Goal: Transaction & Acquisition: Purchase product/service

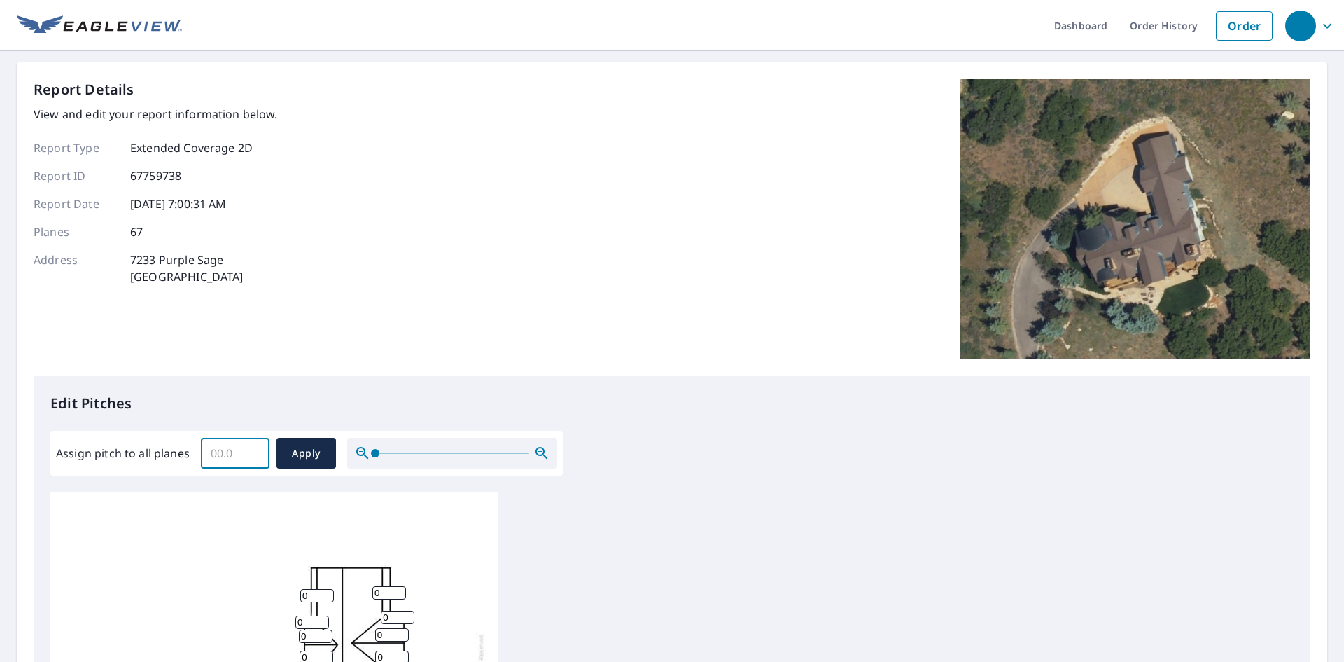
drag, startPoint x: 242, startPoint y: 449, endPoint x: 186, endPoint y: 445, distance: 56.9
click at [186, 445] on div "Assign pitch to all planes ​ Apply" at bounding box center [306, 453] width 501 height 31
type input "9"
click at [316, 449] on span "Apply" at bounding box center [306, 454] width 37 height 18
type input "9"
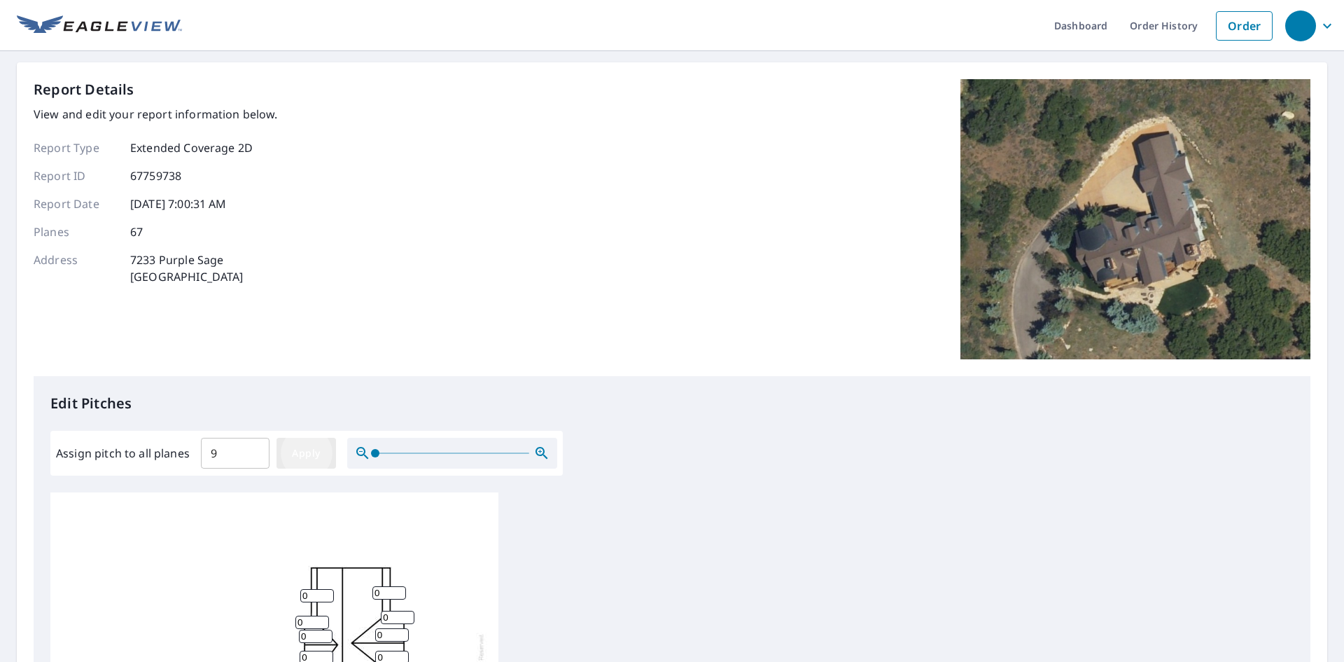
type input "9"
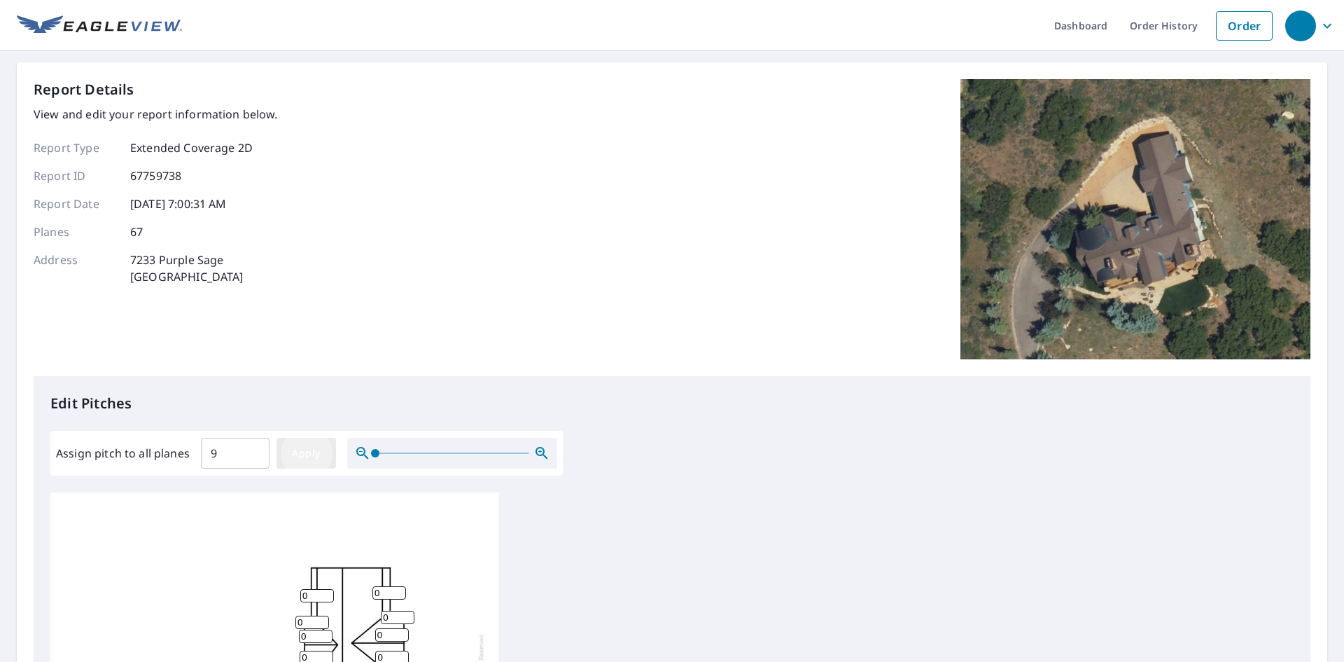
type input "9"
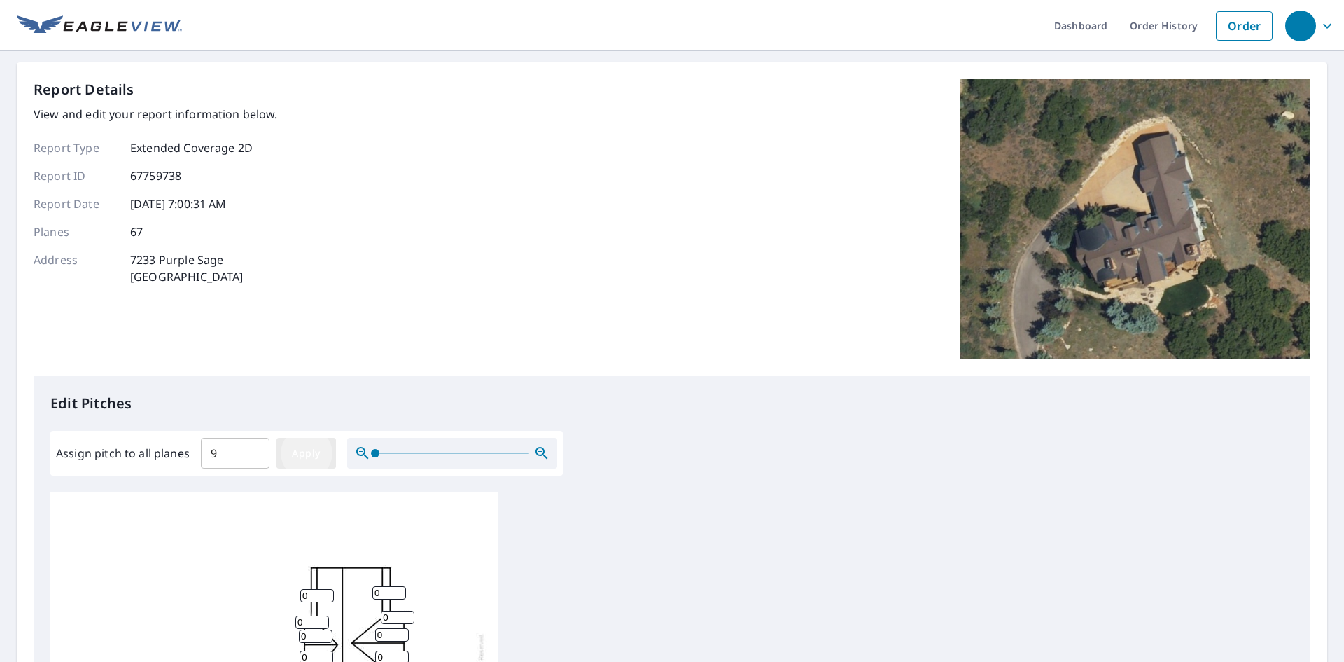
type input "9"
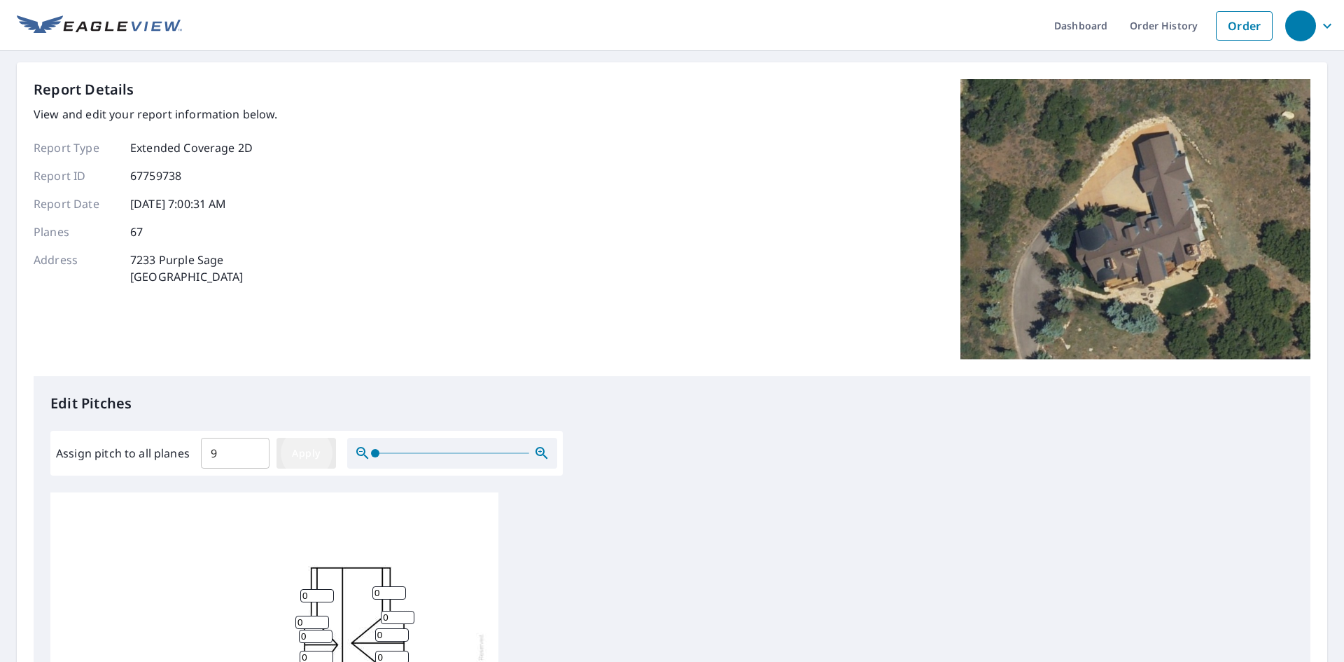
type input "9"
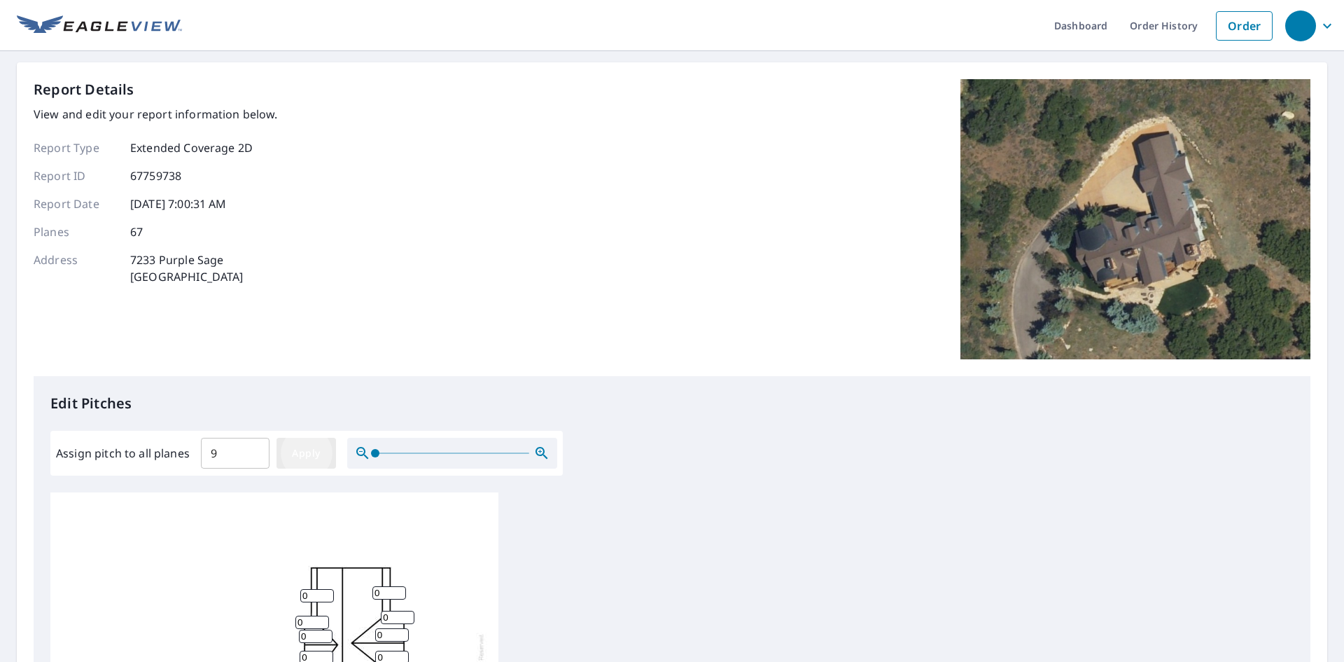
type input "9"
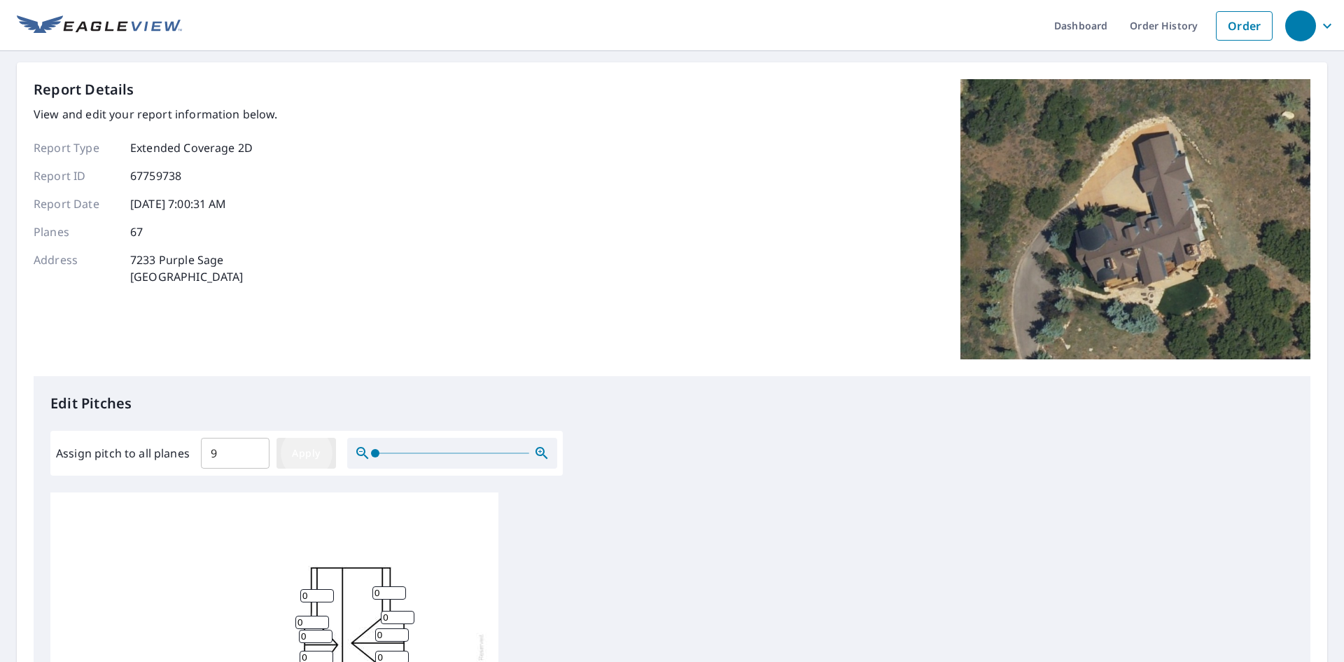
type input "9"
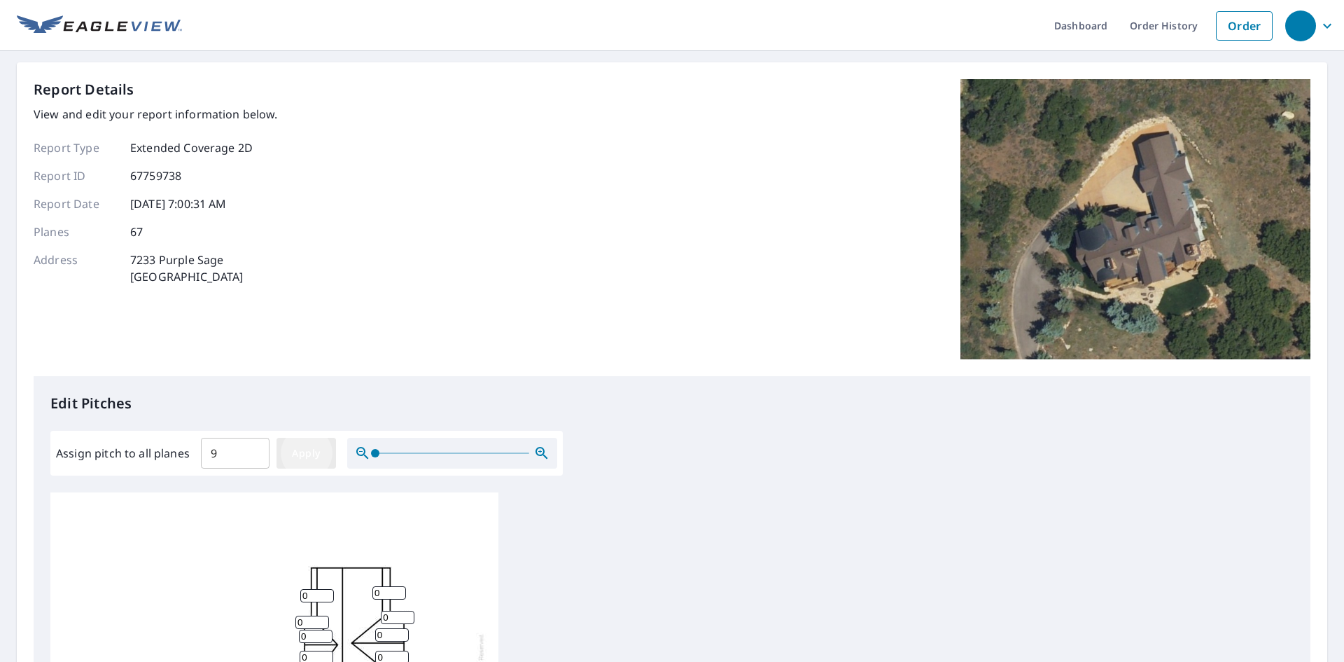
type input "9"
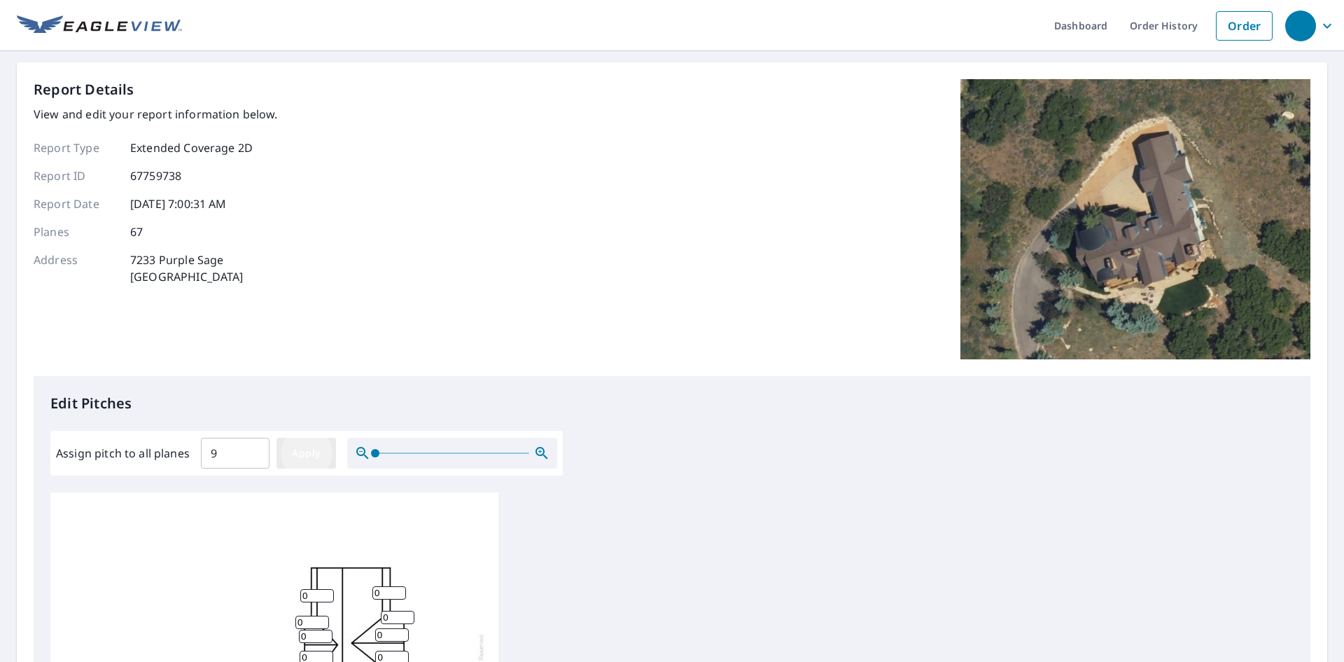
type input "9"
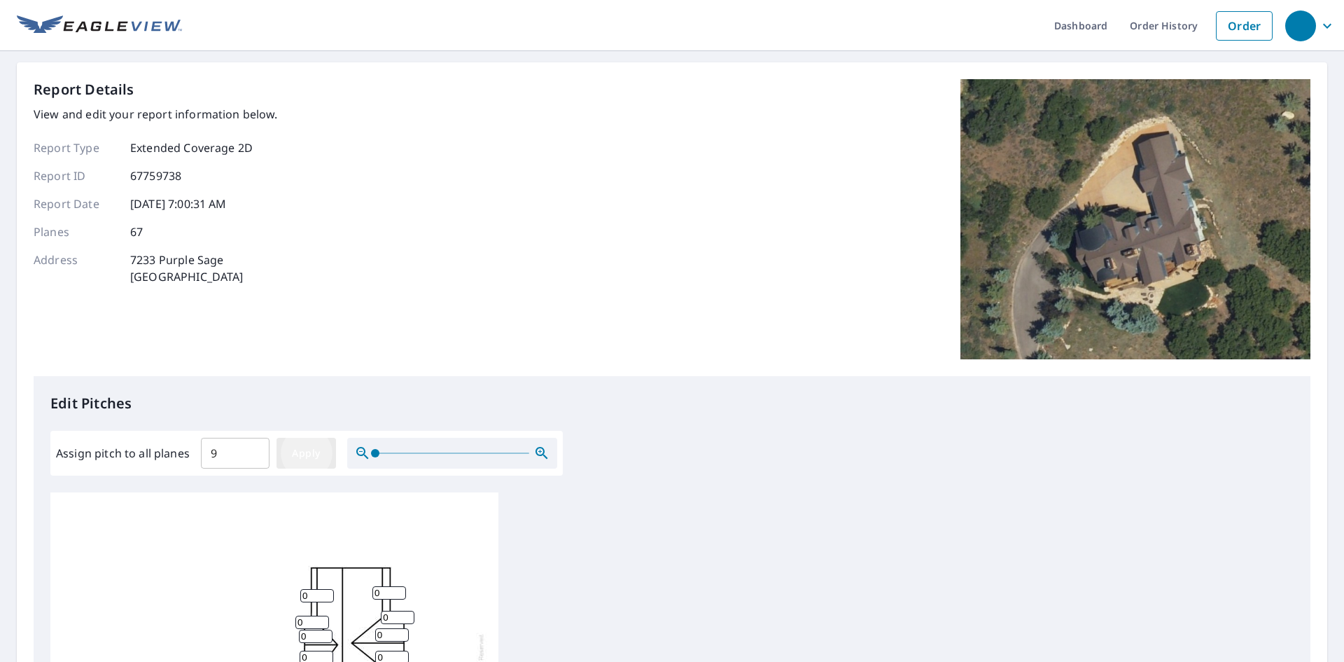
type input "9"
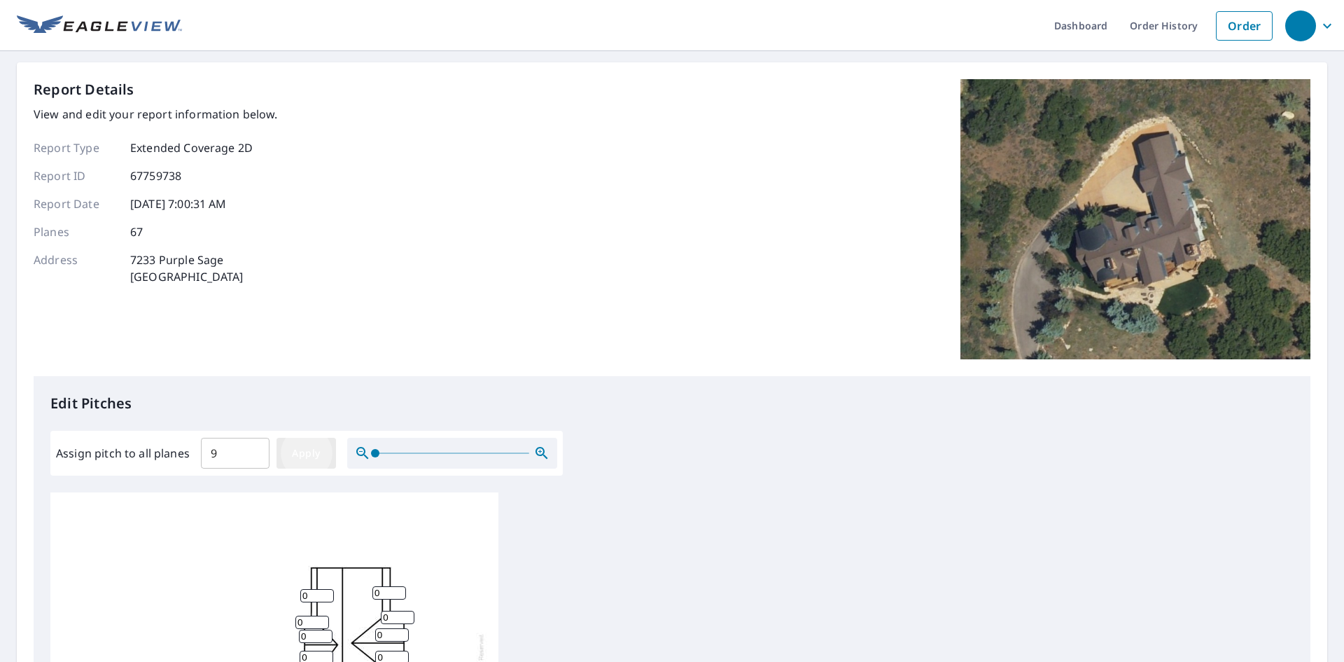
type input "9"
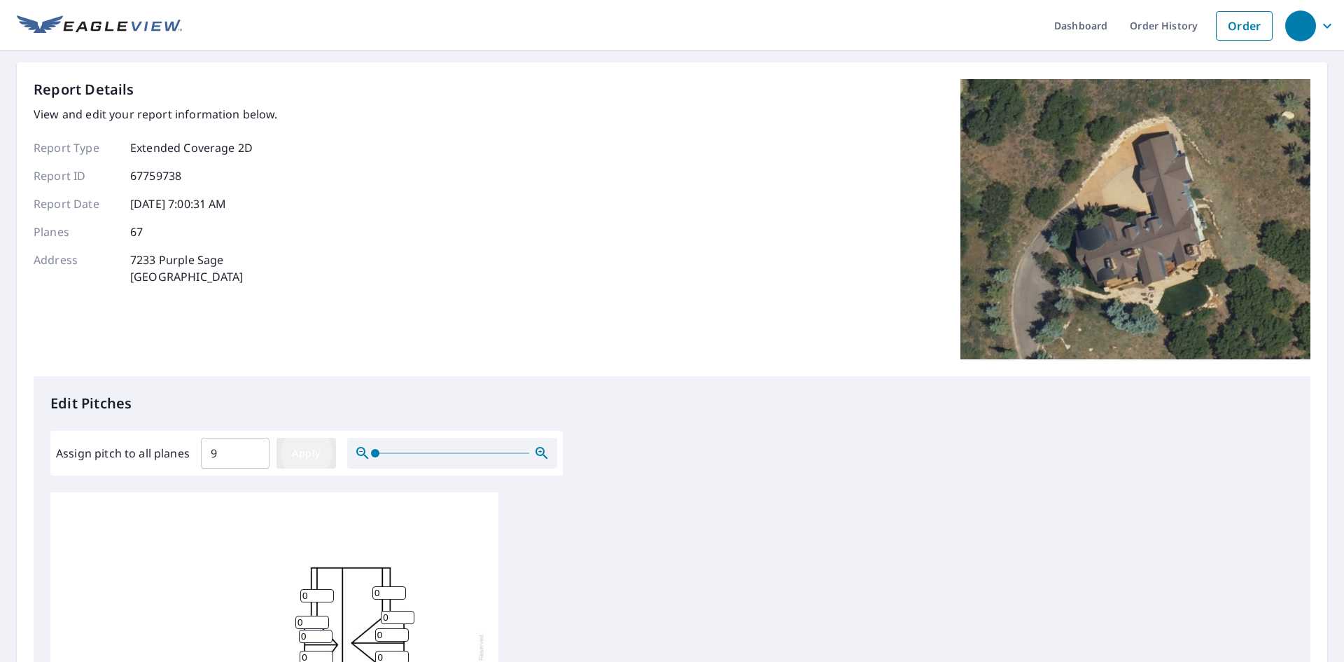
type input "9"
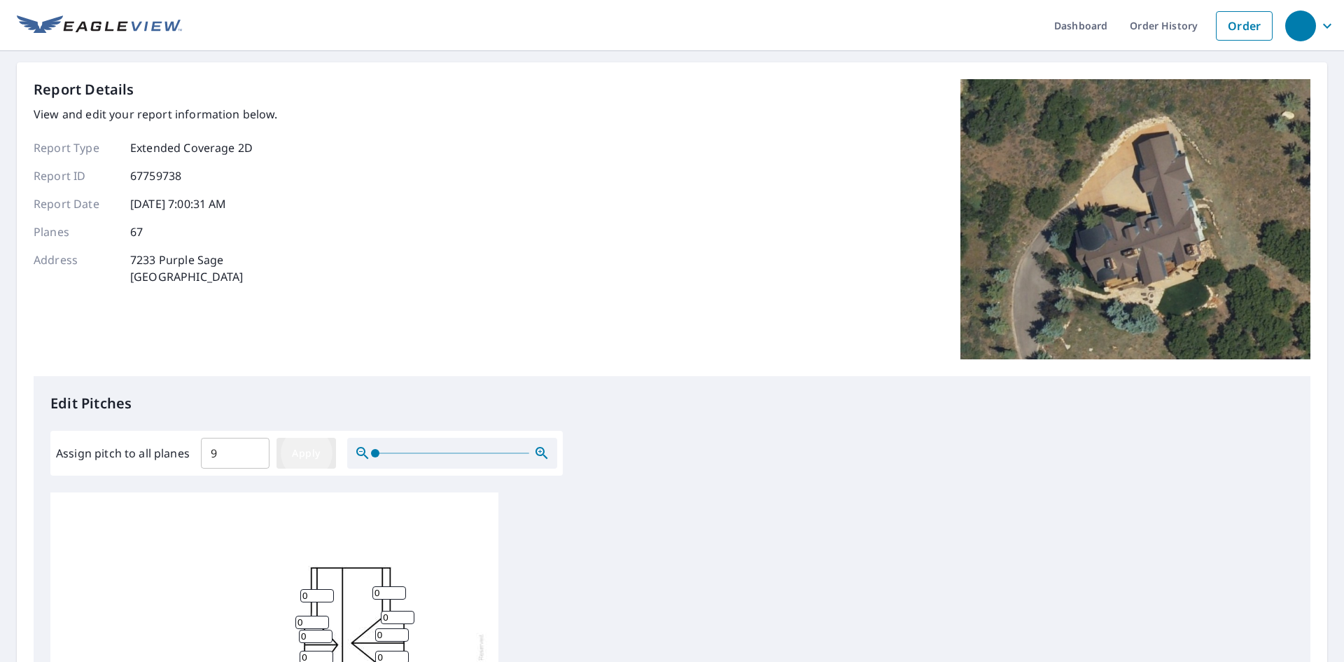
type input "9"
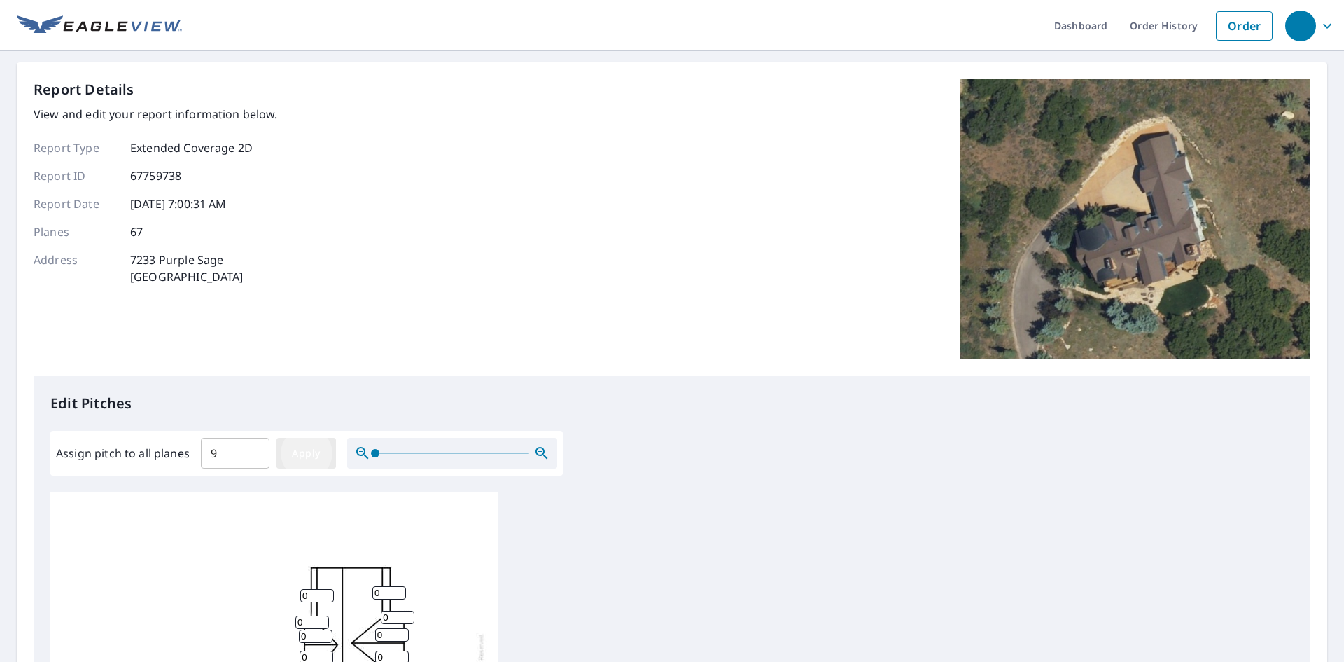
type input "9"
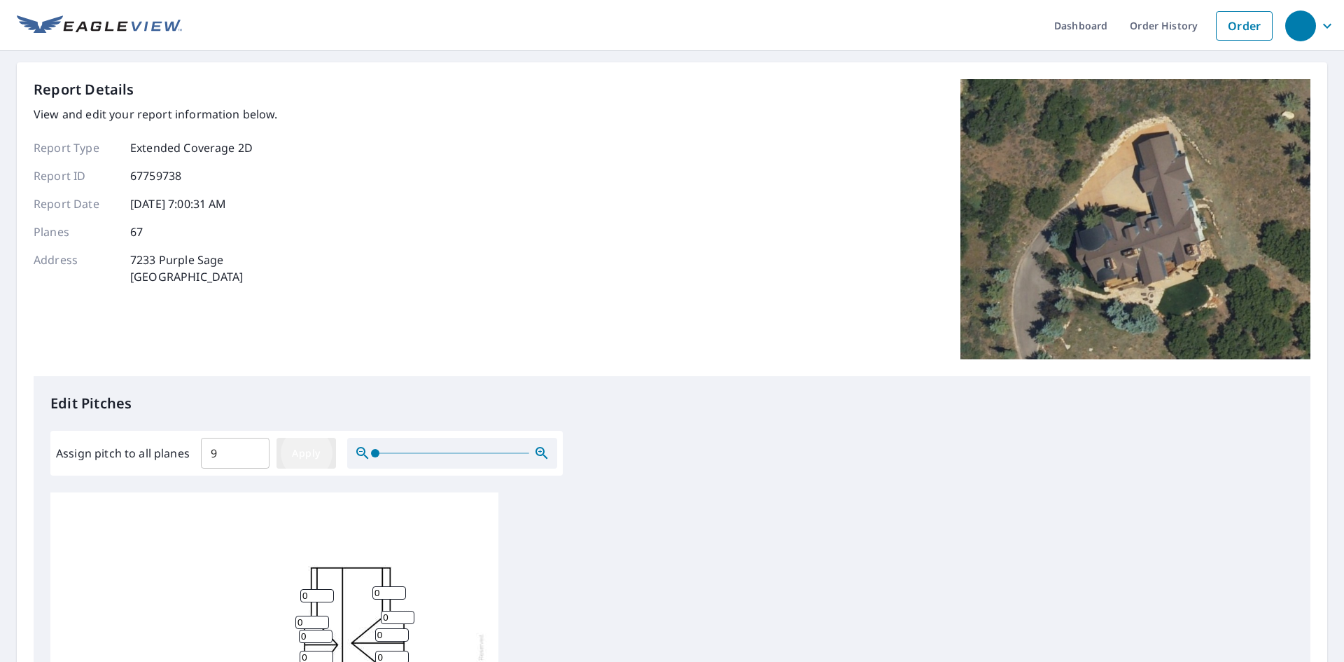
type input "9"
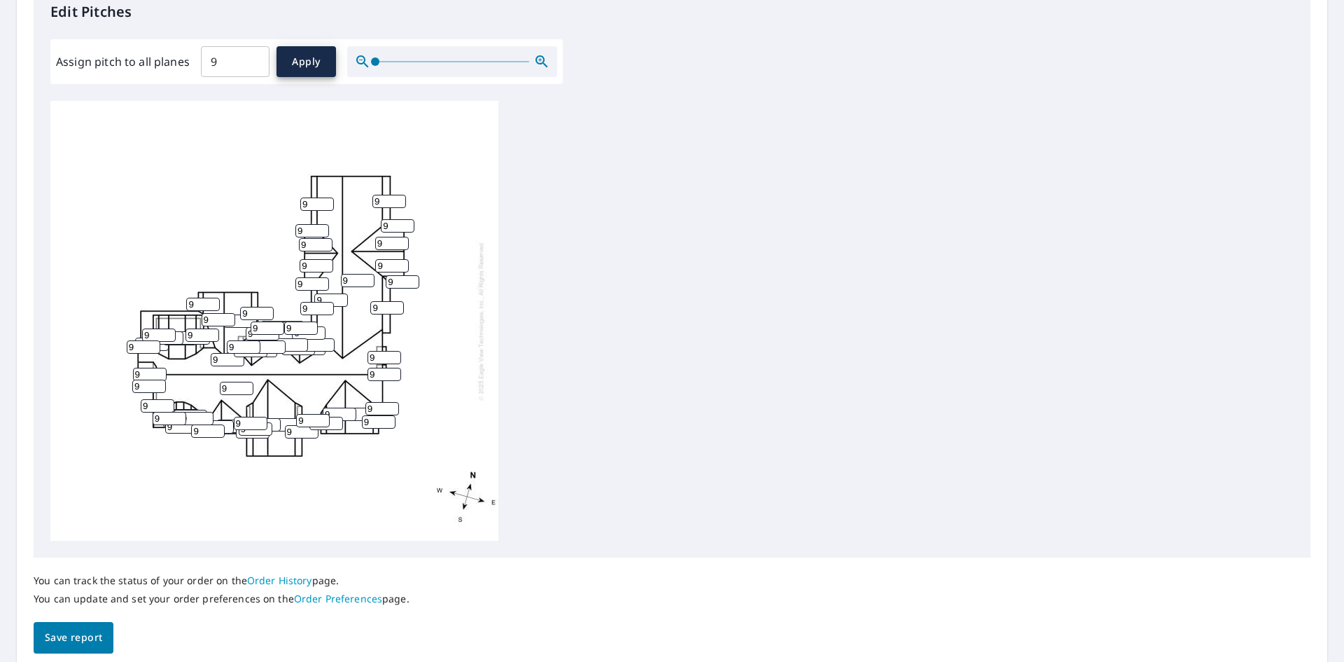
scroll to position [447, 0]
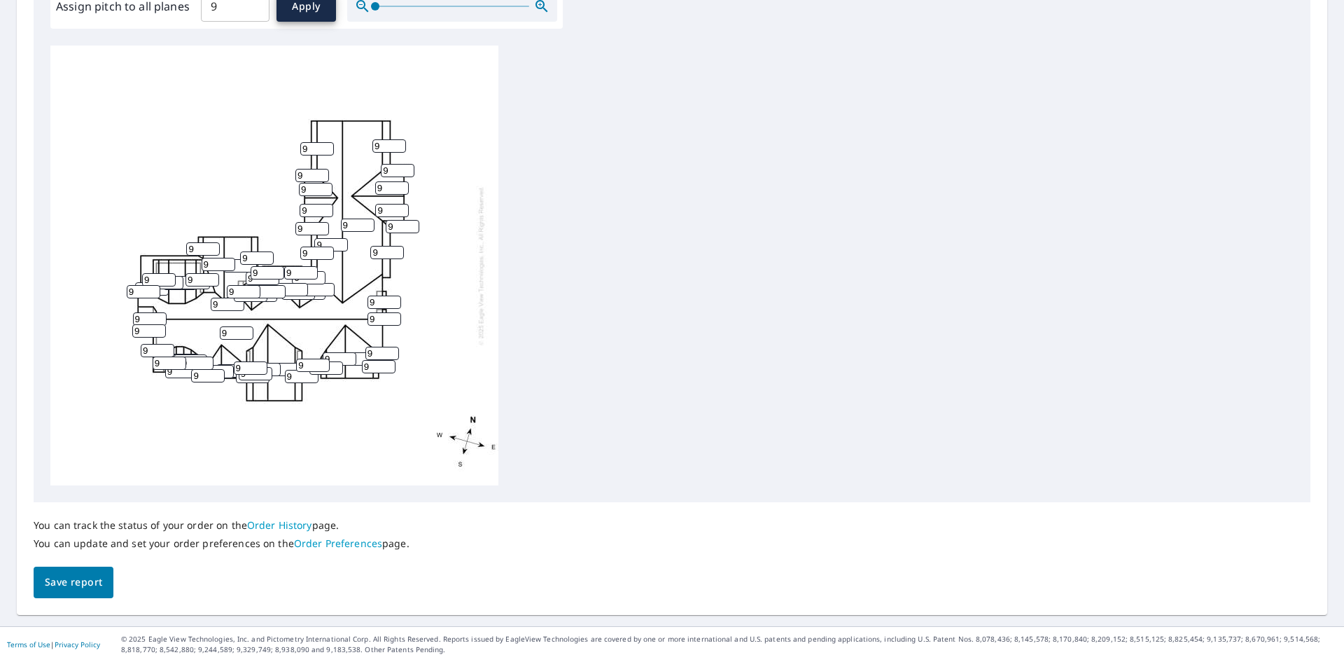
click at [69, 587] on span "Save report" at bounding box center [73, 582] width 57 height 18
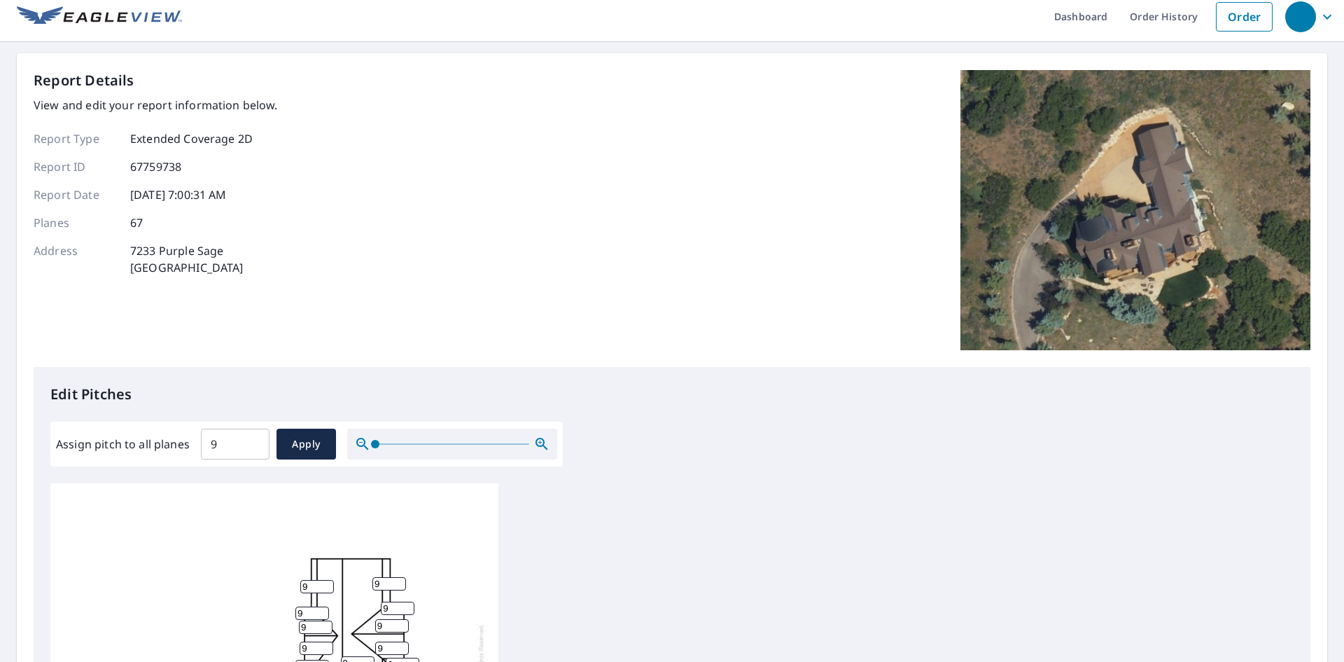
scroll to position [0, 0]
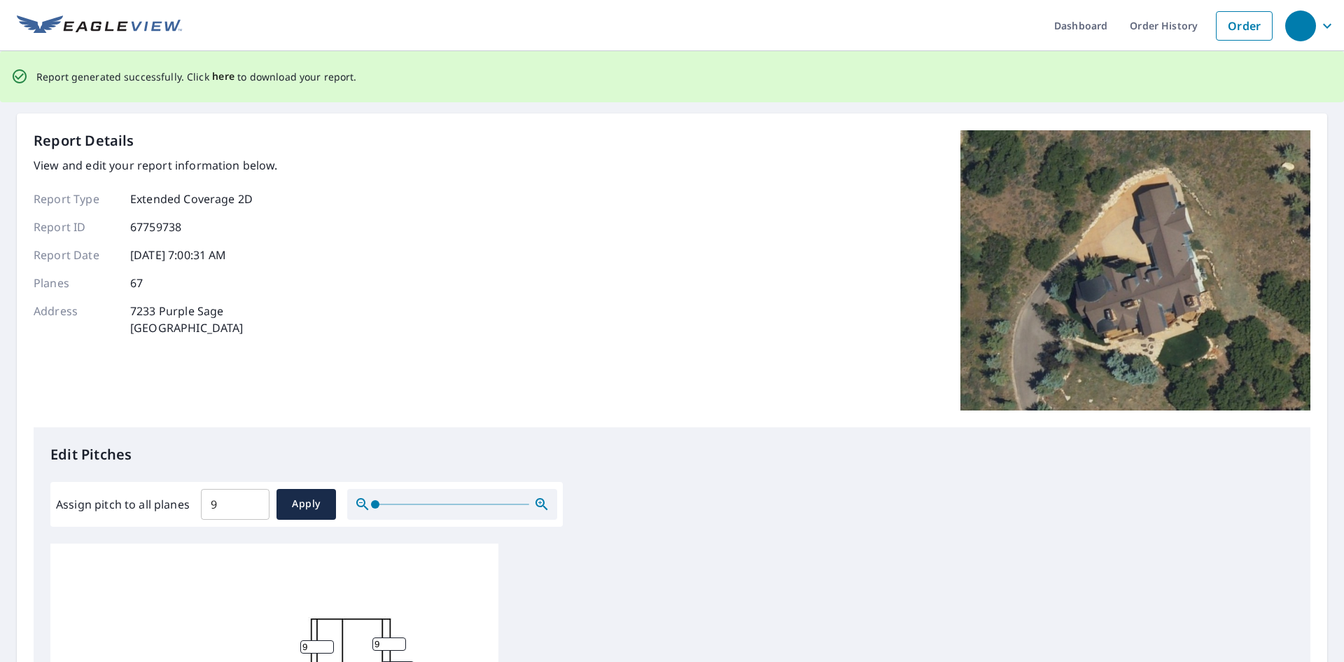
click at [217, 74] on span "here" at bounding box center [223, 77] width 23 height 18
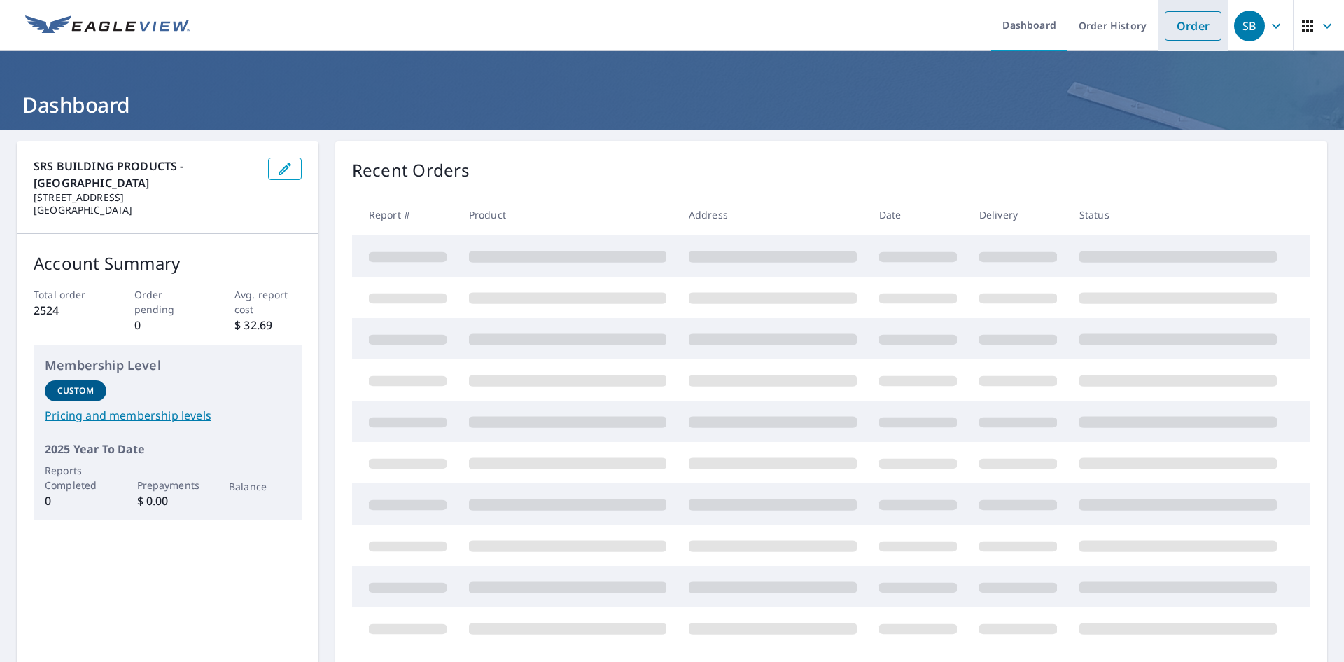
click at [1174, 25] on link "Order" at bounding box center [1193, 25] width 57 height 29
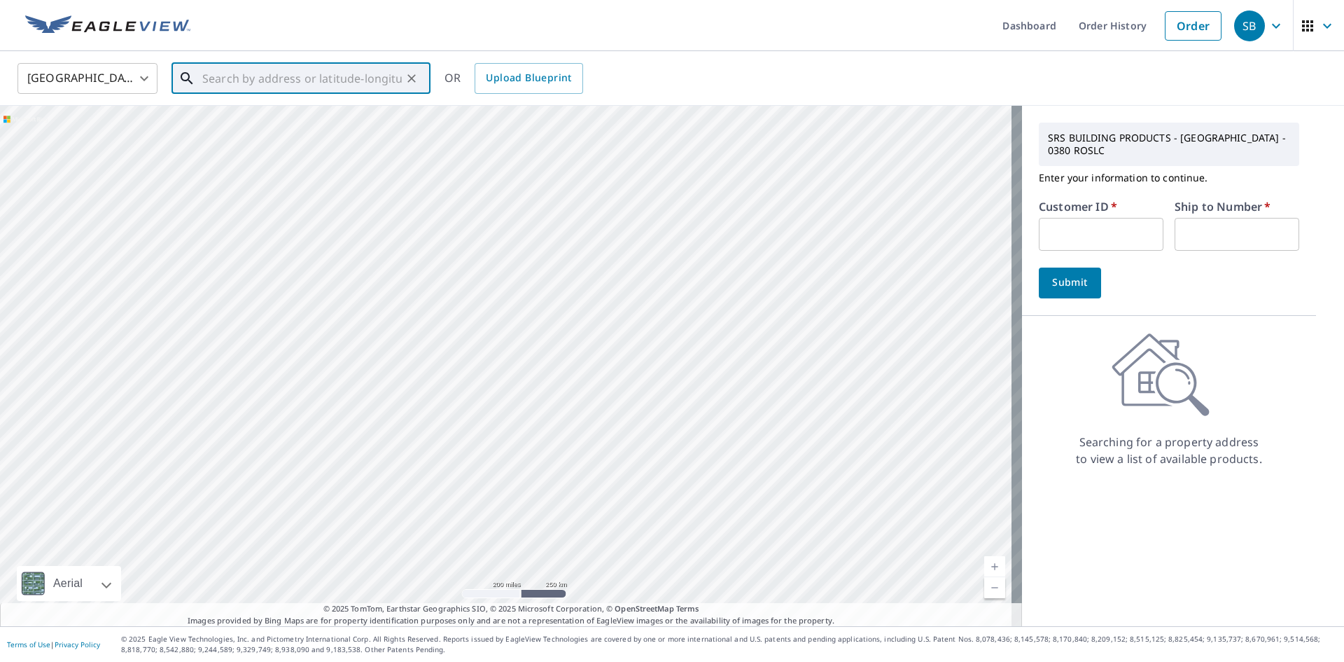
click at [314, 80] on input "text" at bounding box center [302, 78] width 200 height 39
click at [263, 124] on span "2343 S 200 W" at bounding box center [310, 119] width 220 height 17
type input "2343 S 200 W Bountiful, UT 84010"
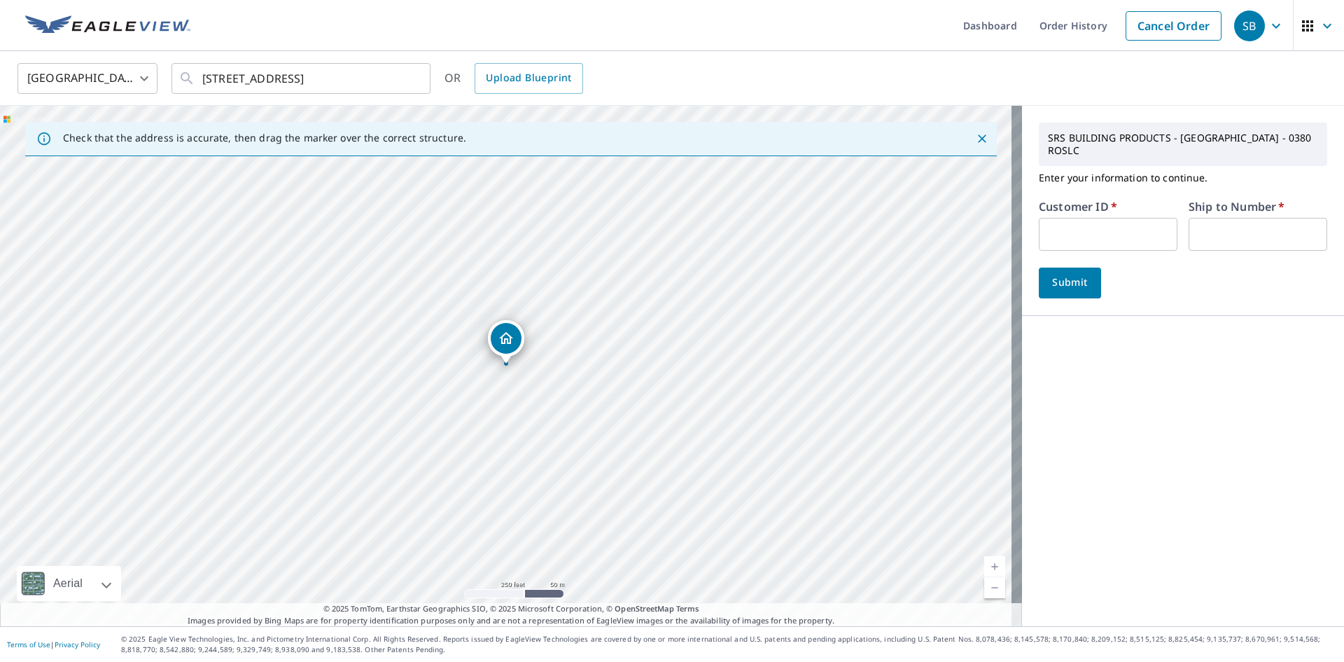
click at [1043, 228] on input "text" at bounding box center [1108, 234] width 139 height 33
type input "davekemproof"
click at [1227, 228] on input "text" at bounding box center [1258, 234] width 139 height 33
type input "1"
click at [1050, 287] on span "Submit" at bounding box center [1070, 283] width 40 height 18
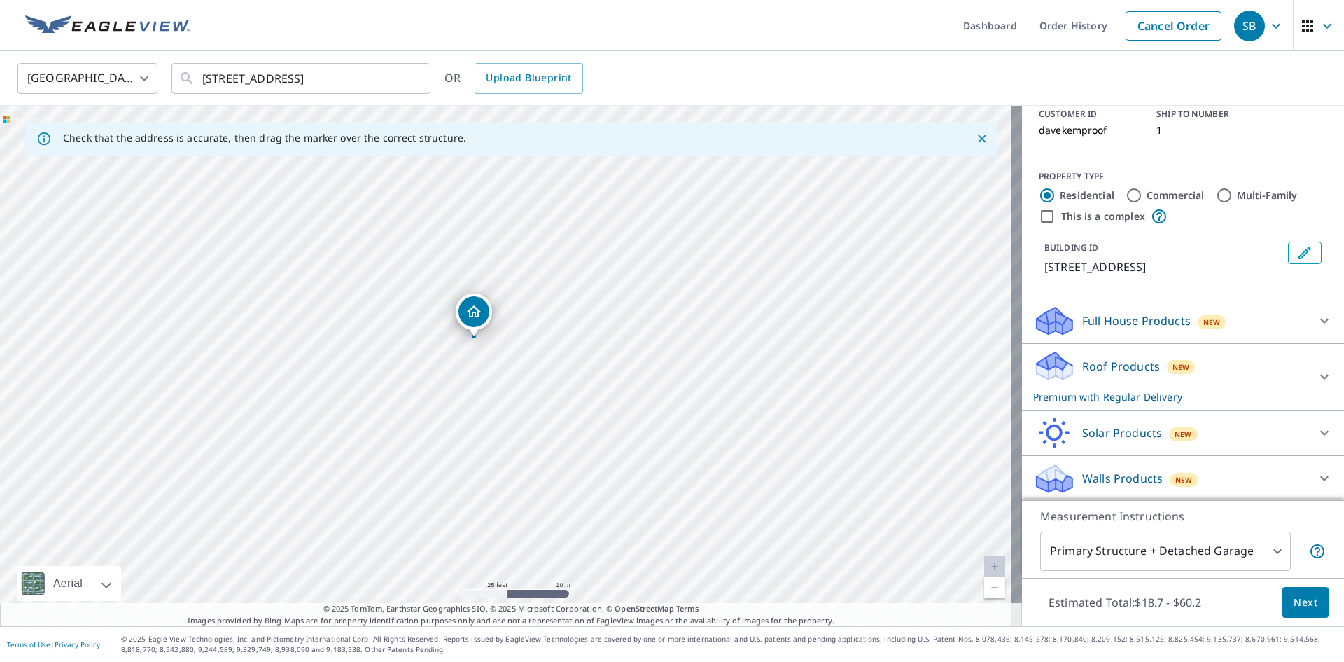
scroll to position [111, 0]
click at [1114, 358] on p "Roof Products" at bounding box center [1121, 364] width 78 height 17
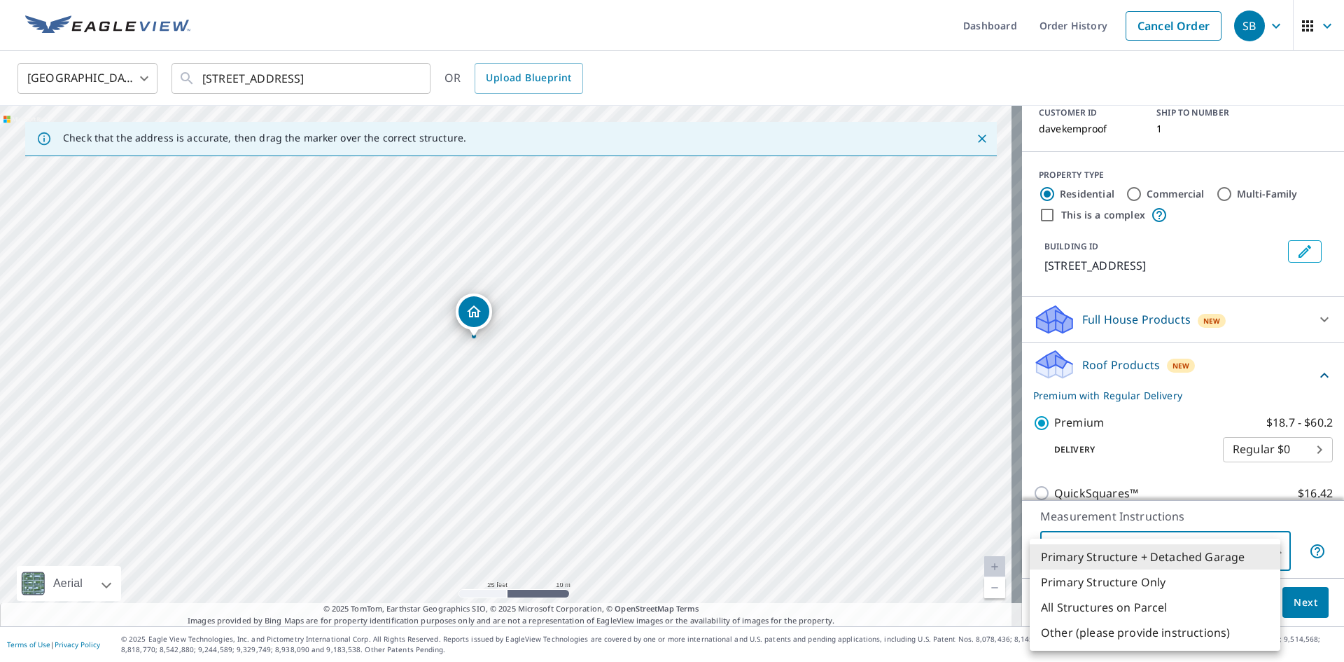
click at [1155, 534] on body "SB SB Dashboard Order History Cancel Order SB United States US ​ 2343 S 200 W B…" at bounding box center [672, 331] width 1344 height 662
click at [1117, 585] on li "Primary Structure Only" at bounding box center [1155, 581] width 251 height 25
type input "2"
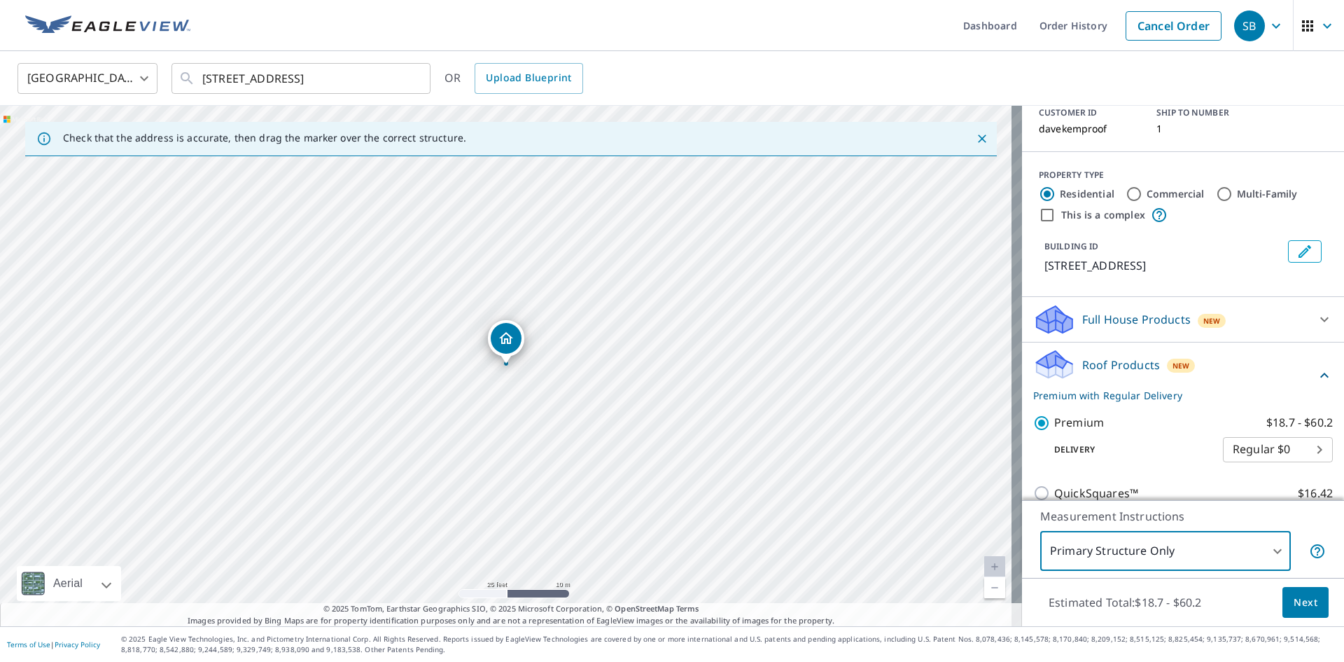
click at [1301, 601] on span "Next" at bounding box center [1306, 603] width 24 height 18
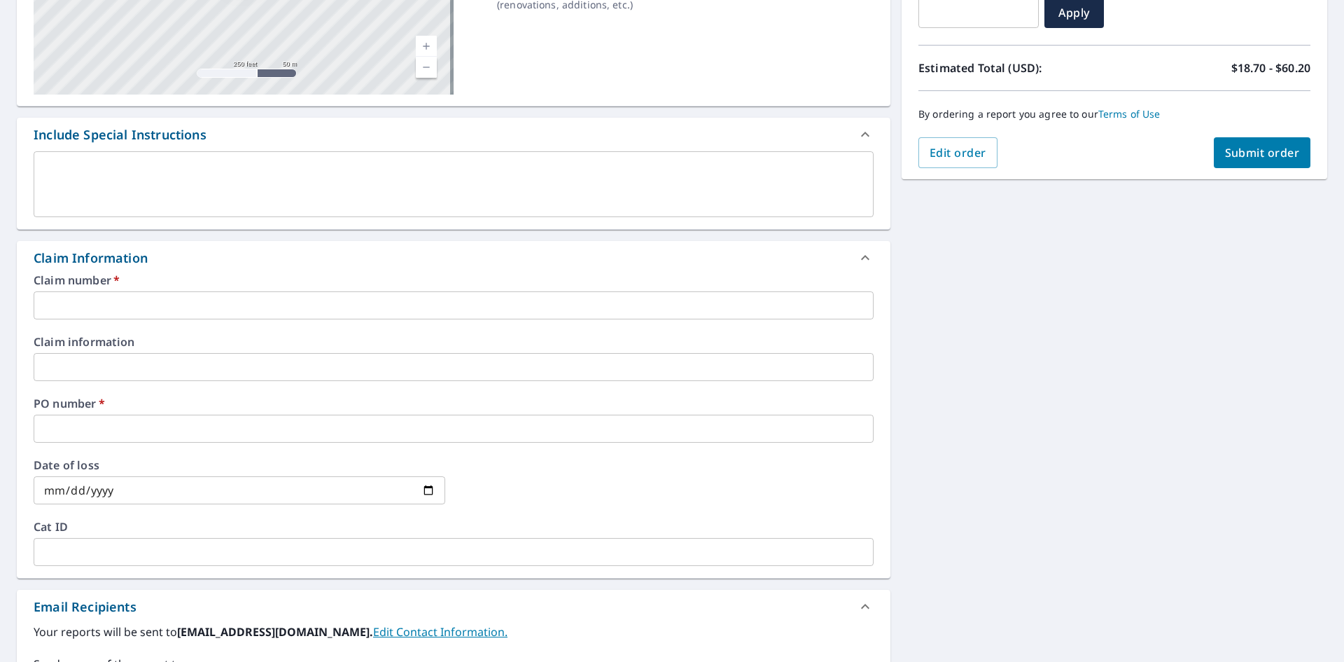
scroll to position [280, 0]
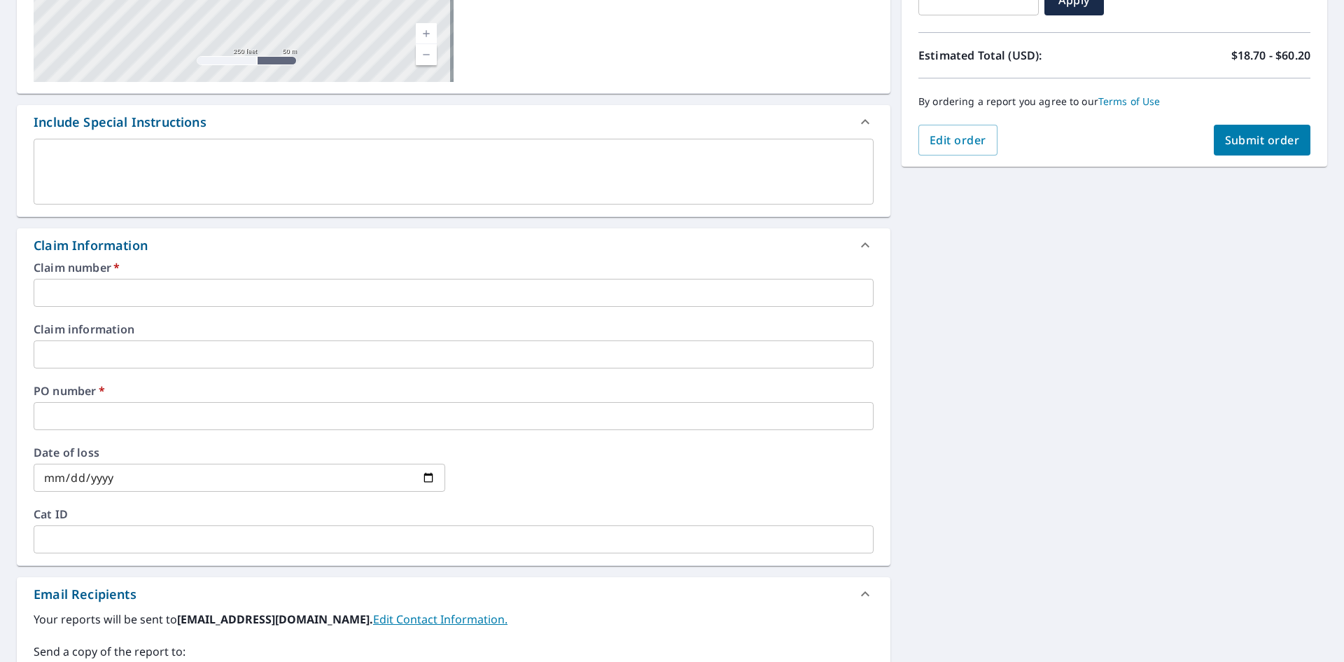
click at [106, 283] on input "text" at bounding box center [454, 293] width 840 height 28
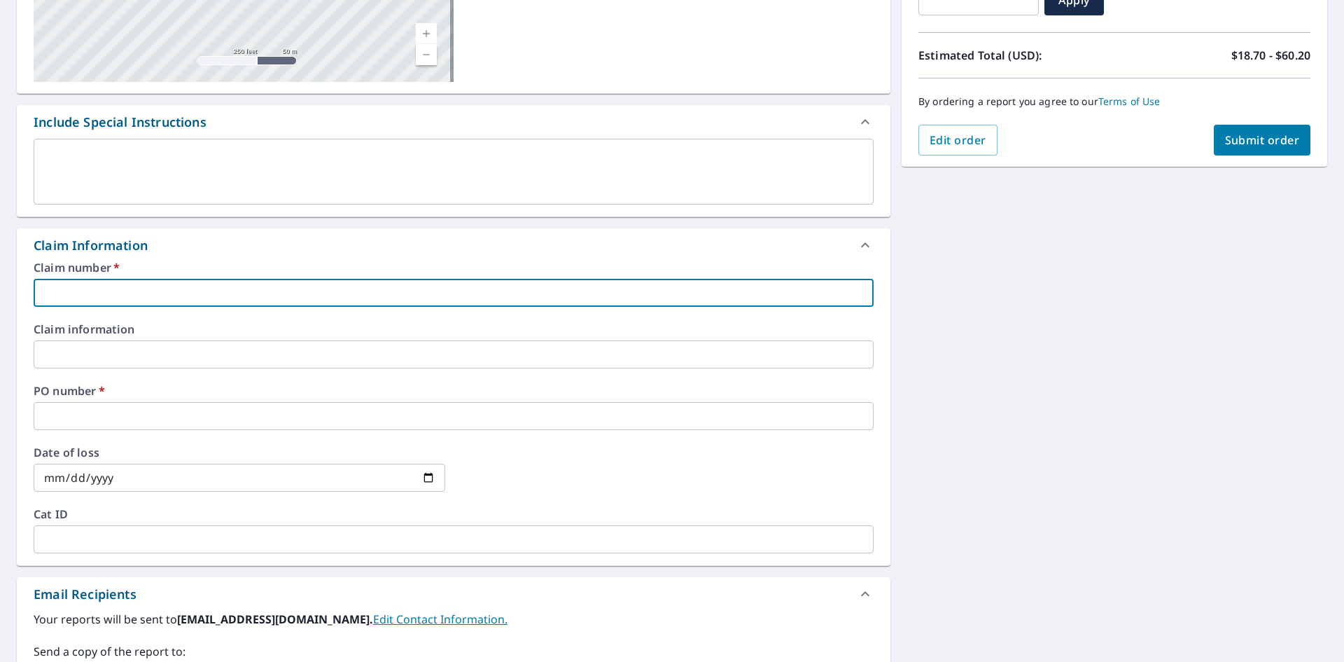
type input "dave kemp"
checkbox input "true"
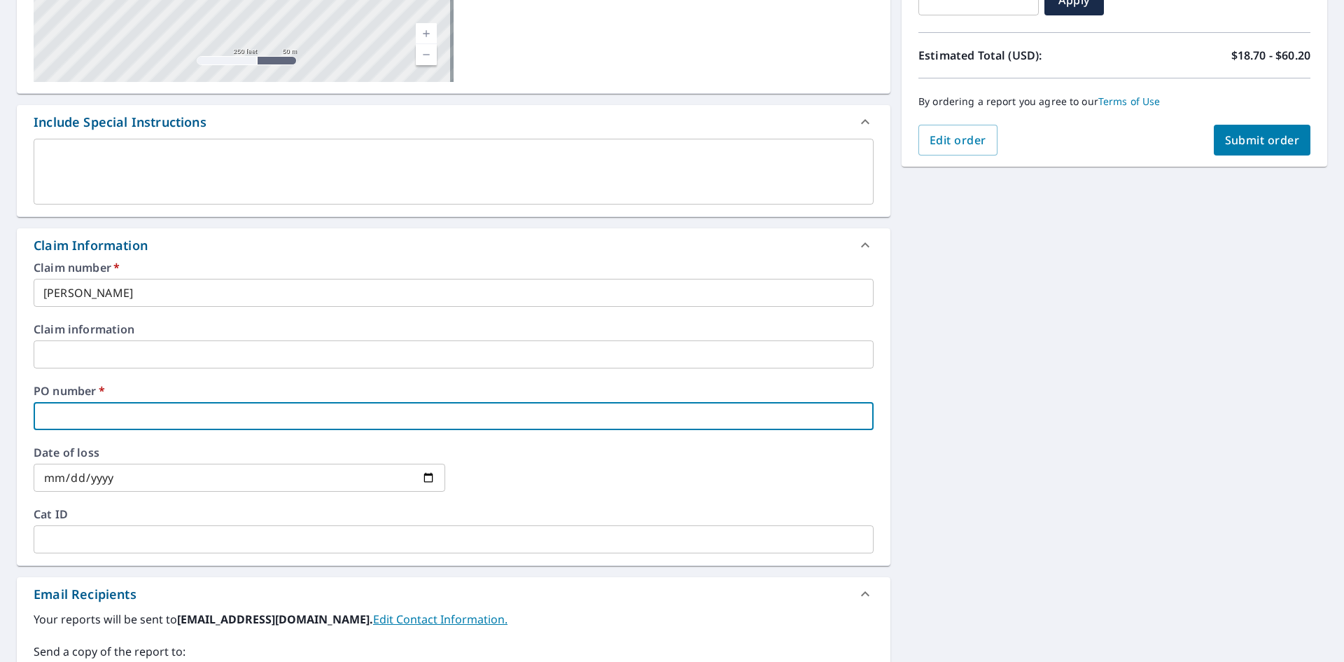
click at [127, 415] on input "text" at bounding box center [454, 416] width 840 height 28
type input "b"
checkbox input "true"
type input "BOUNTIFUL"
checkbox input "true"
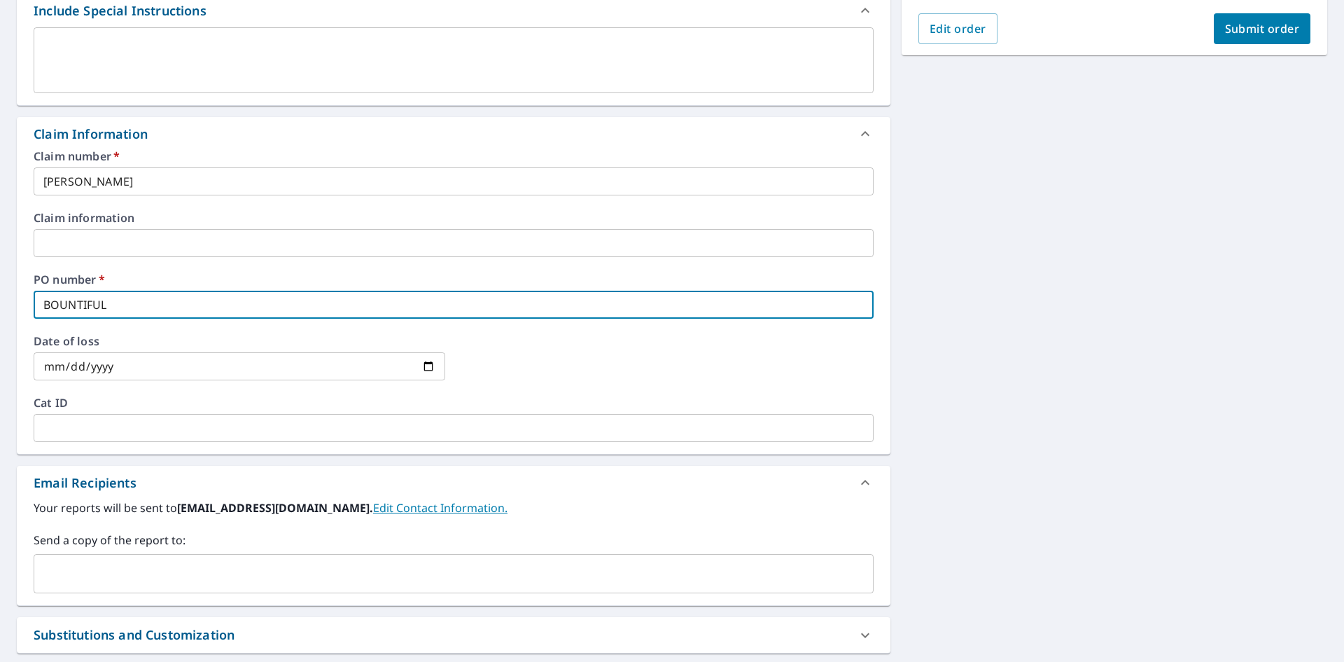
scroll to position [531, 0]
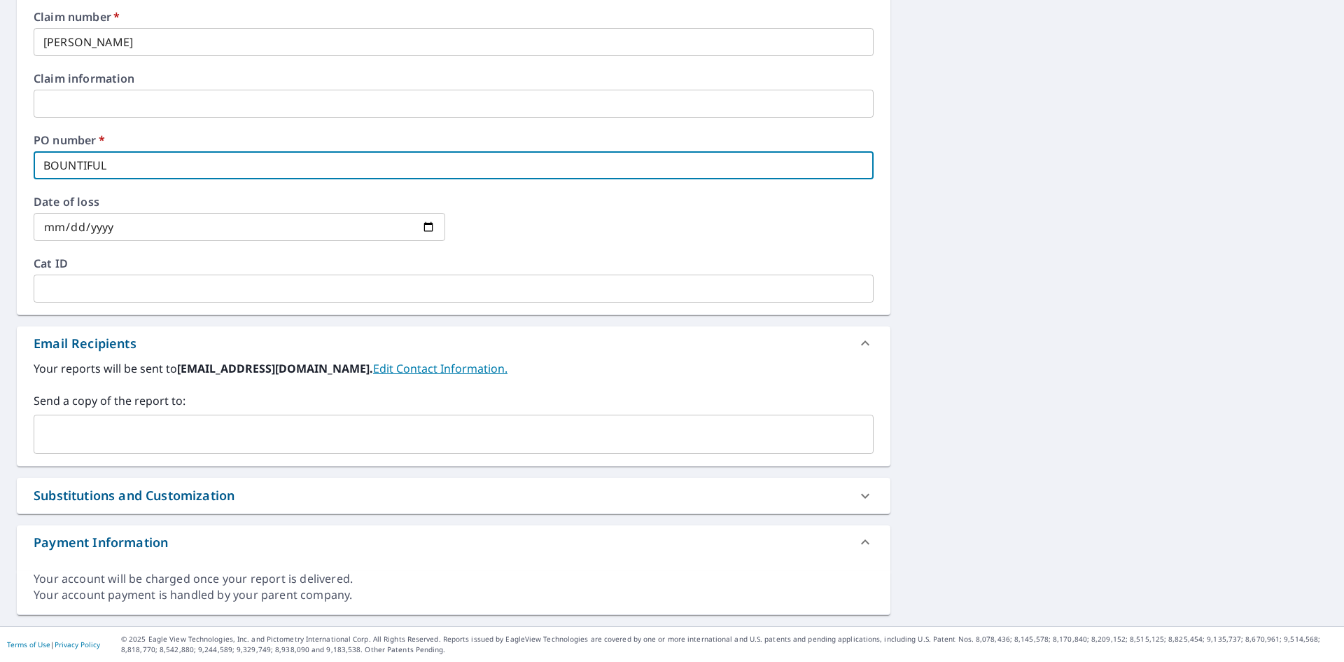
click at [116, 441] on input "text" at bounding box center [443, 434] width 806 height 27
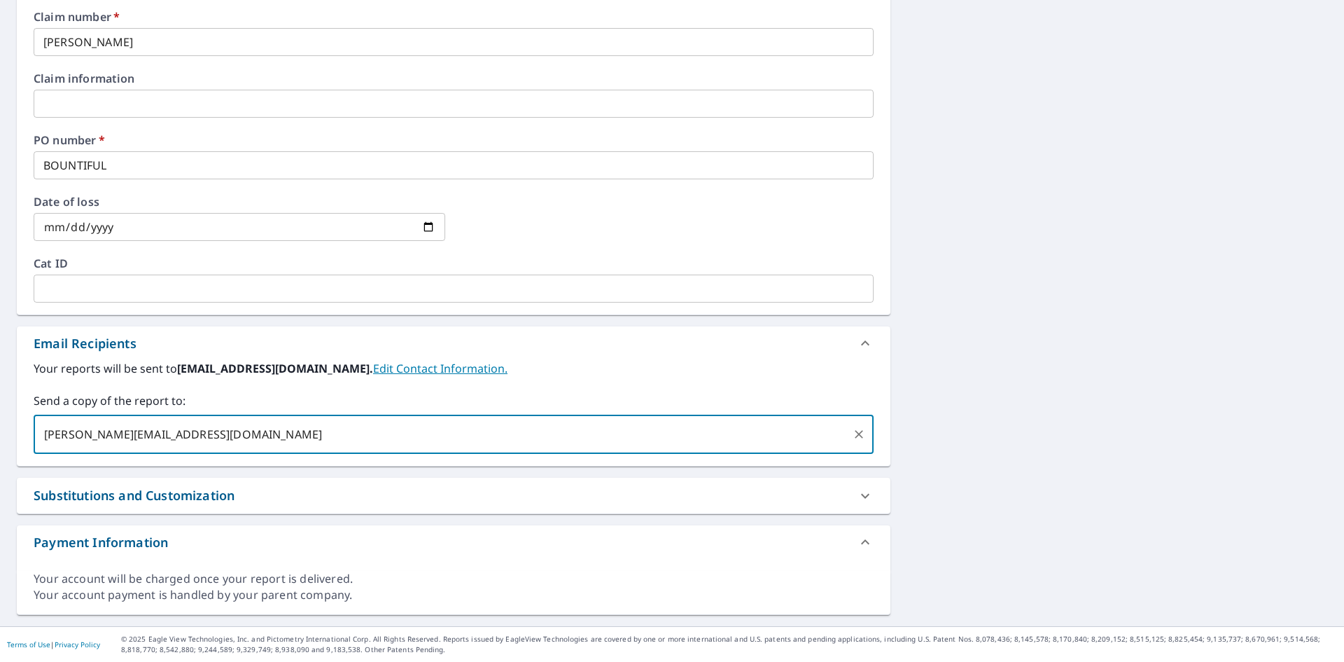
scroll to position [181, 0]
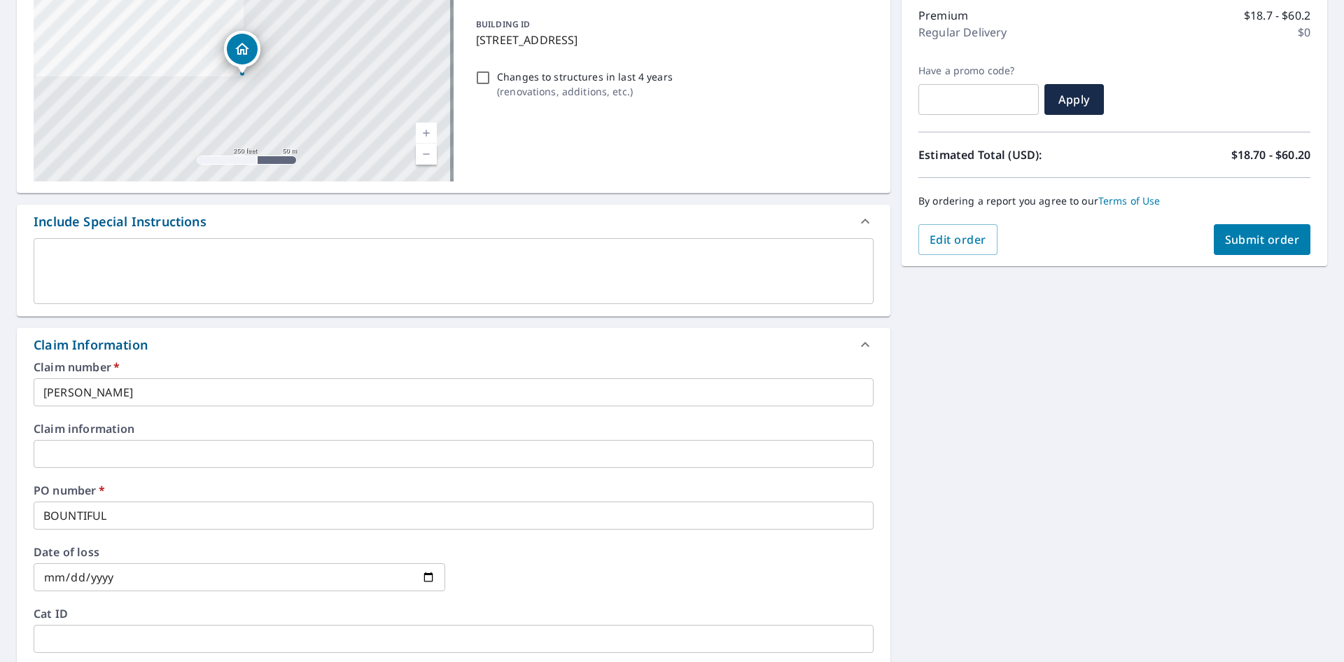
type input "khunt@roofers.cc"
click at [1278, 239] on span "Submit order" at bounding box center [1262, 239] width 75 height 15
checkbox input "true"
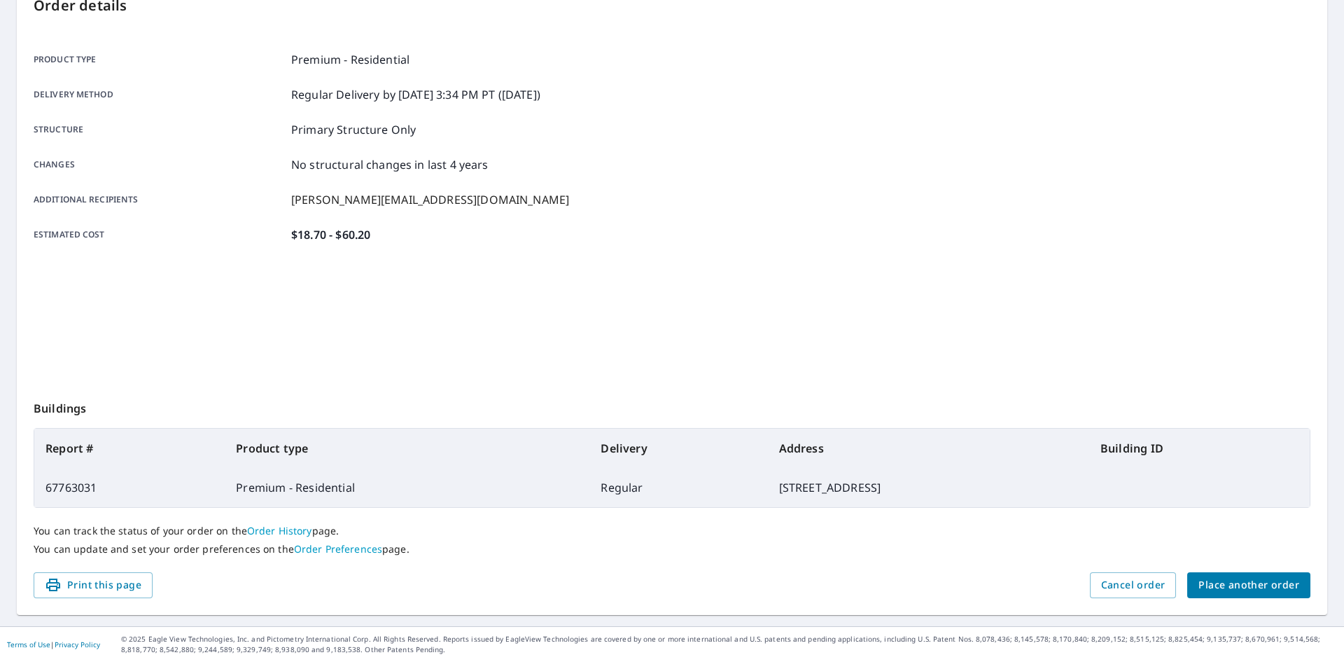
scroll to position [162, 0]
